Goal: Find specific page/section: Find specific page/section

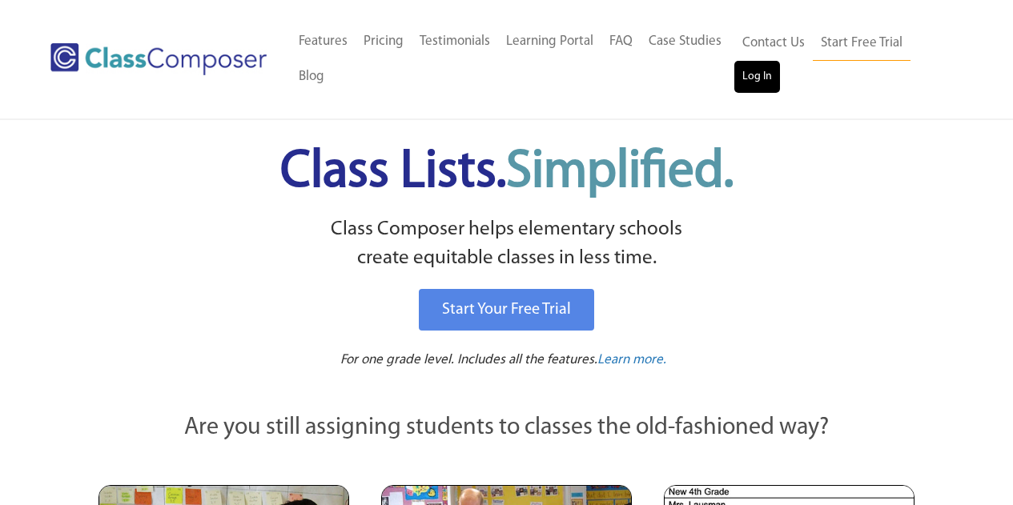
click at [772, 82] on link "Log In" at bounding box center [757, 77] width 46 height 32
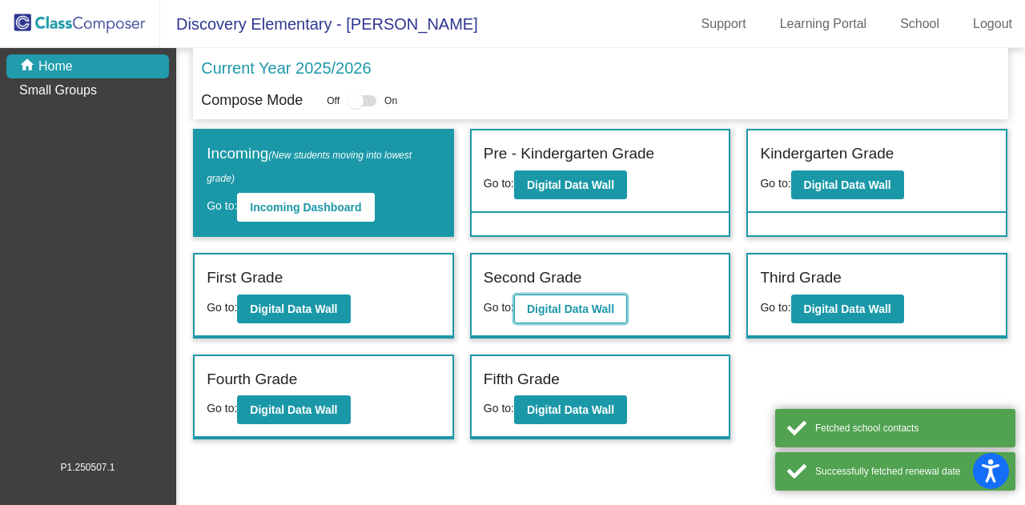
click at [599, 307] on b "Digital Data Wall" at bounding box center [570, 309] width 87 height 13
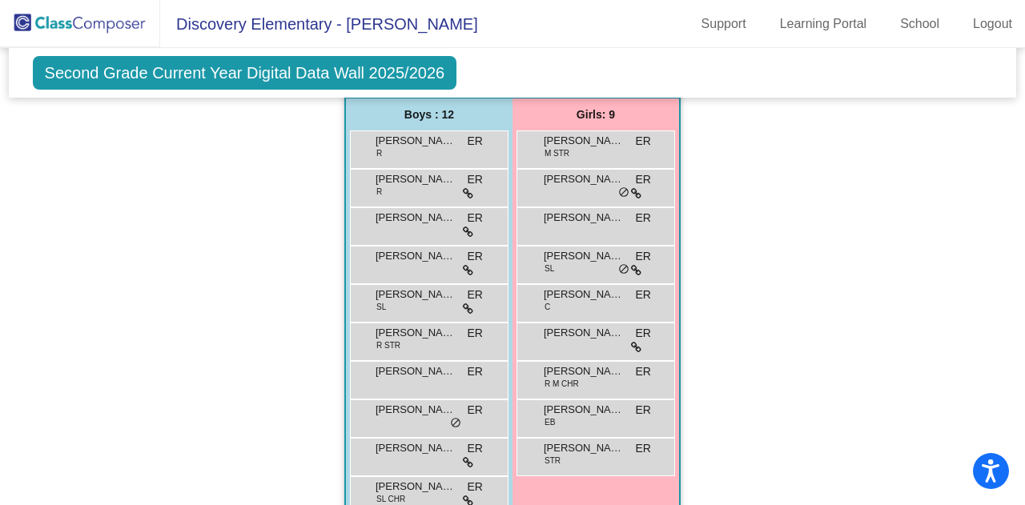
scroll to position [1502, 0]
